Goal: Task Accomplishment & Management: Complete application form

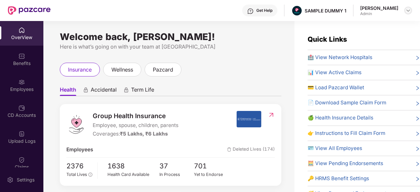
click at [409, 11] on img at bounding box center [407, 10] width 5 height 5
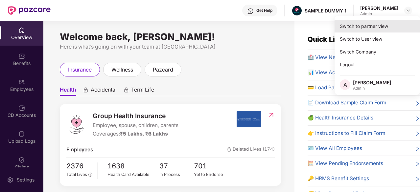
click at [365, 27] on div "Switch to partner view" at bounding box center [376, 26] width 85 height 13
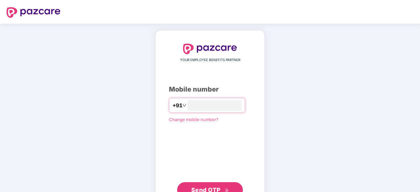
scroll to position [25, 0]
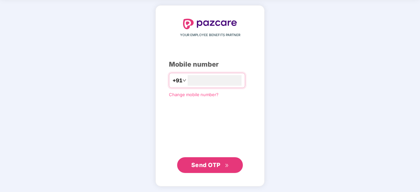
type input "**********"
click at [219, 164] on span "Send OTP" at bounding box center [205, 164] width 29 height 7
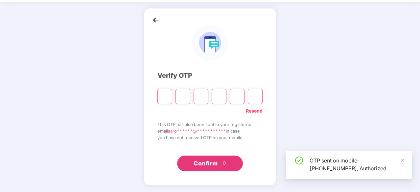
scroll to position [22, 0]
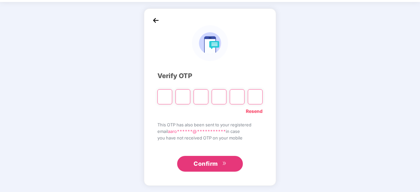
type input "*"
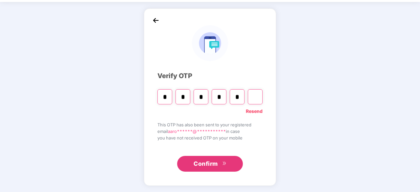
type input "*"
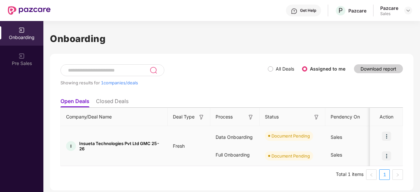
click at [388, 138] on img at bounding box center [386, 136] width 9 height 9
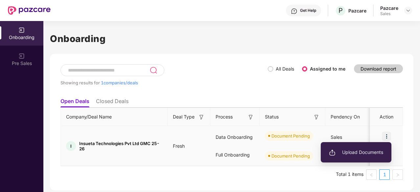
click at [367, 151] on span "Upload Documents" at bounding box center [356, 152] width 54 height 7
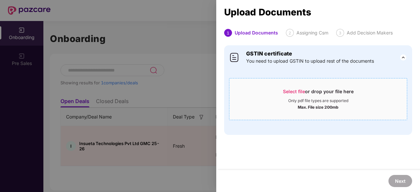
click at [308, 86] on span "Select file or drop your file here Only pdf file types are supported Max. File …" at bounding box center [317, 99] width 177 height 32
click at [314, 107] on div "Max. File size 200mb" at bounding box center [318, 106] width 41 height 7
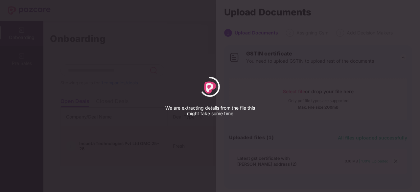
select select "*****"
select select "******"
select select "**********"
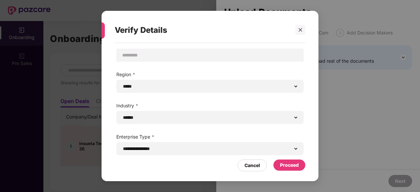
scroll to position [47, 0]
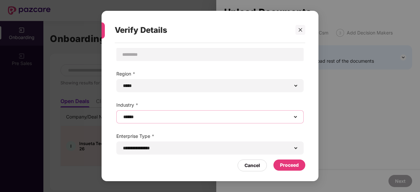
click at [284, 120] on select "**********" at bounding box center [210, 116] width 176 height 5
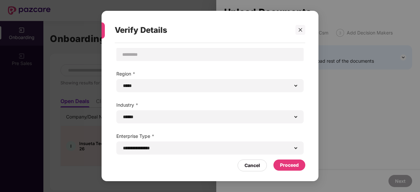
click at [286, 168] on div "Proceed" at bounding box center [289, 165] width 19 height 7
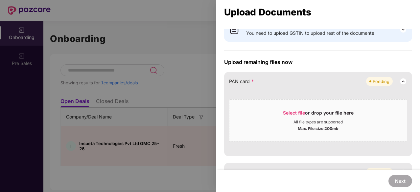
scroll to position [33, 0]
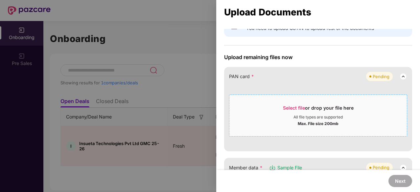
click at [333, 109] on div "Select file or drop your file here" at bounding box center [318, 110] width 71 height 10
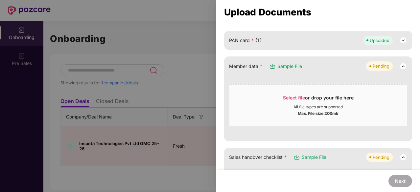
scroll to position [68, 0]
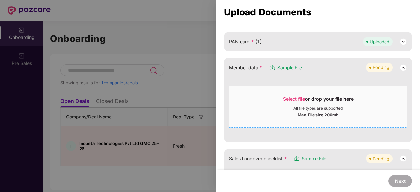
click at [310, 106] on div "All file types are supported" at bounding box center [317, 108] width 49 height 5
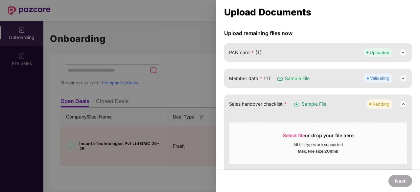
scroll to position [57, 0]
click at [399, 79] on img at bounding box center [403, 79] width 8 height 8
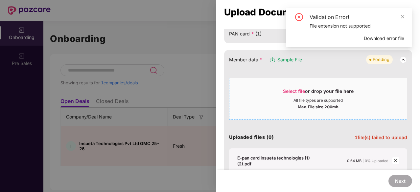
scroll to position [76, 0]
click at [202, 90] on div at bounding box center [210, 96] width 420 height 192
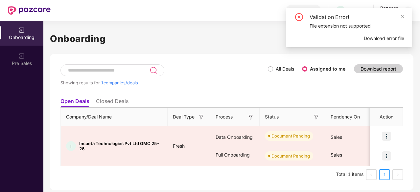
click at [402, 11] on div "Validation Error! File extension not supported Download error file" at bounding box center [349, 27] width 126 height 39
click at [404, 17] on icon "close" at bounding box center [402, 16] width 5 height 5
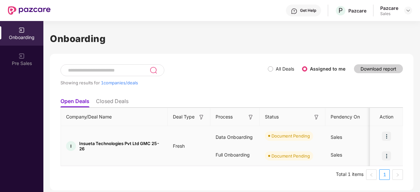
click at [388, 132] on img at bounding box center [386, 136] width 9 height 9
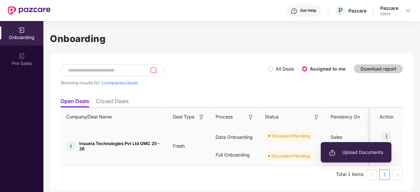
click at [364, 150] on span "Upload Documents" at bounding box center [356, 152] width 54 height 7
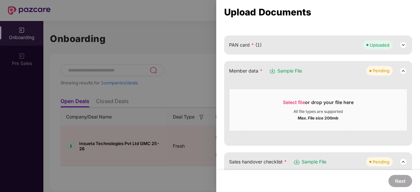
scroll to position [64, 0]
click at [313, 113] on div "All file types are supported" at bounding box center [317, 111] width 49 height 5
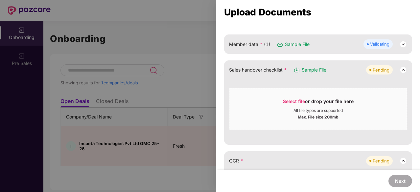
scroll to position [91, 0]
click at [310, 102] on div "Select file or drop your file here" at bounding box center [318, 103] width 71 height 10
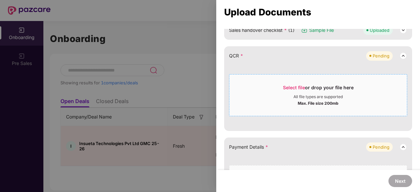
scroll to position [138, 0]
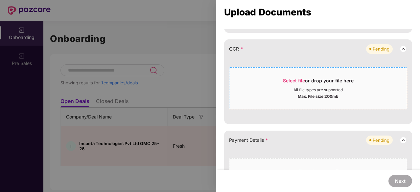
click at [313, 86] on div "Select file or drop your file here" at bounding box center [318, 83] width 71 height 10
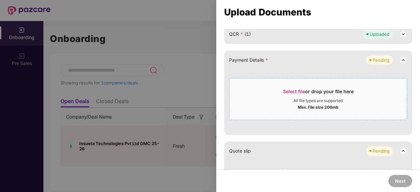
scroll to position [152, 0]
